Goal: Connect with others: Connect with others

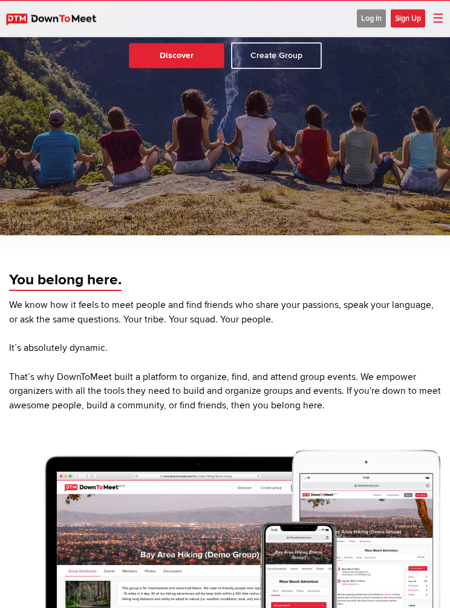
scroll to position [176, 0]
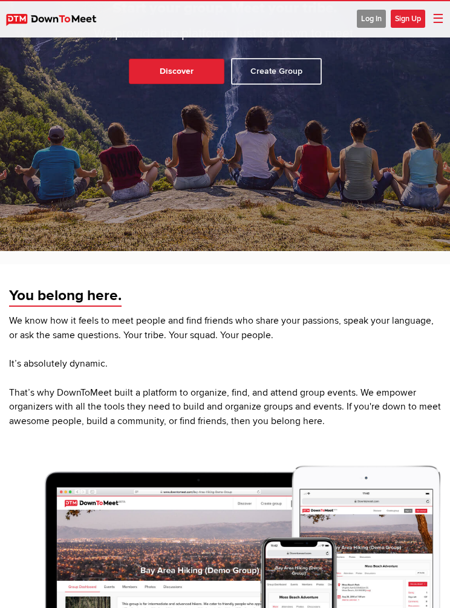
click at [369, 19] on span "Log In" at bounding box center [371, 19] width 29 height 18
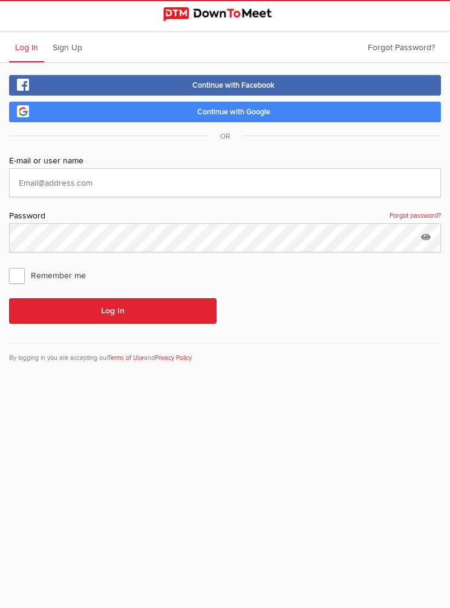
scroll to position [50, 0]
click at [126, 102] on link "Continue with Google" at bounding box center [225, 112] width 432 height 21
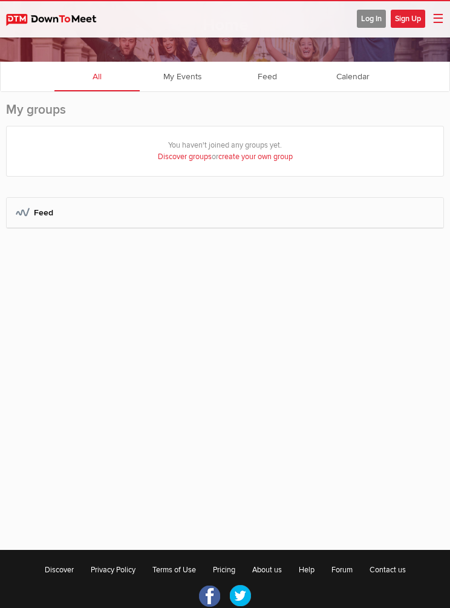
scroll to position [50, 0]
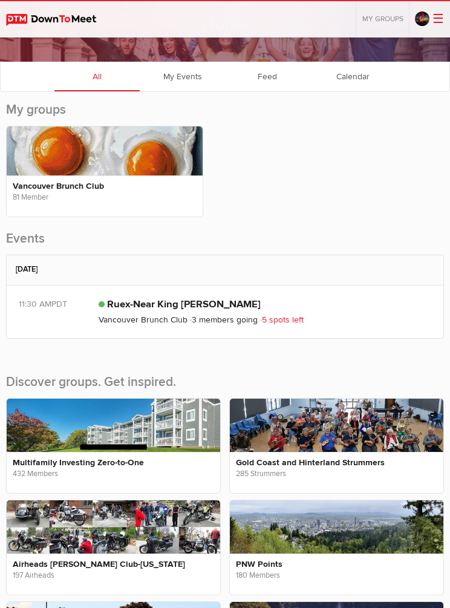
click at [149, 311] on link "Ruex-Near King [PERSON_NAME]" at bounding box center [184, 304] width 154 height 12
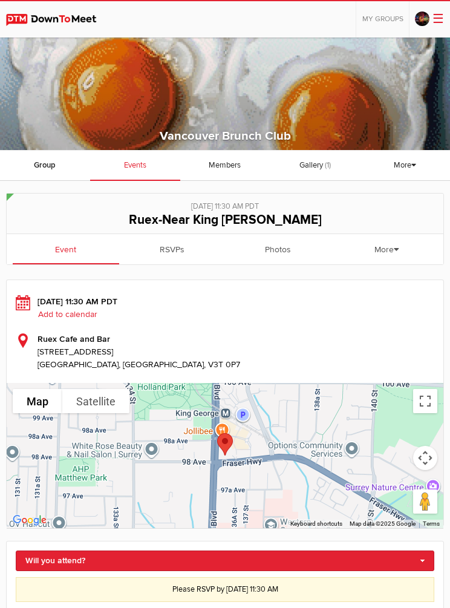
click at [169, 242] on link "RSVPs" at bounding box center [172, 249] width 107 height 30
